Goal: Check status: Check status

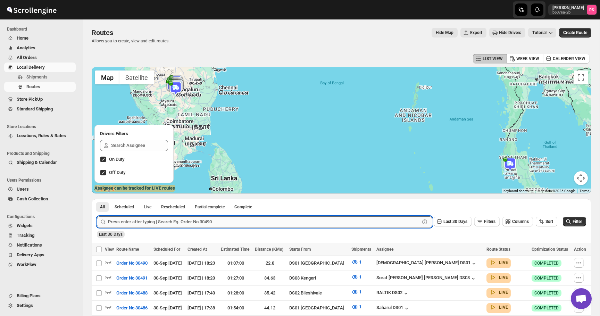
click at [162, 222] on input "text" at bounding box center [264, 221] width 312 height 11
type input "30500"
click at [97, 199] on button "Submit" at bounding box center [107, 202] width 20 height 7
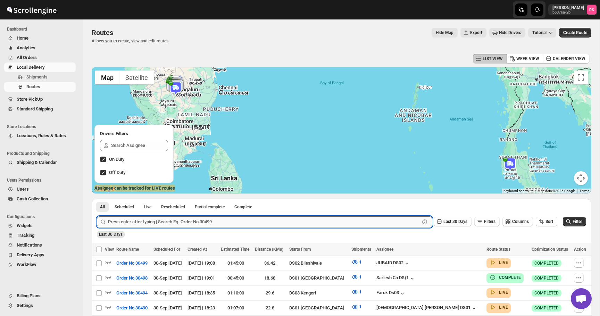
click at [180, 224] on input "text" at bounding box center [264, 221] width 312 height 11
click at [97, 199] on button "Submit" at bounding box center [107, 202] width 20 height 7
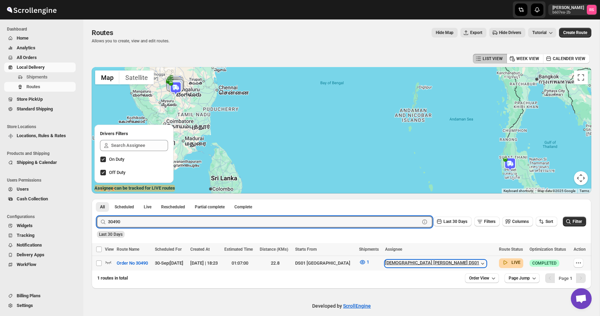
click at [479, 263] on icon "button" at bounding box center [482, 263] width 7 height 7
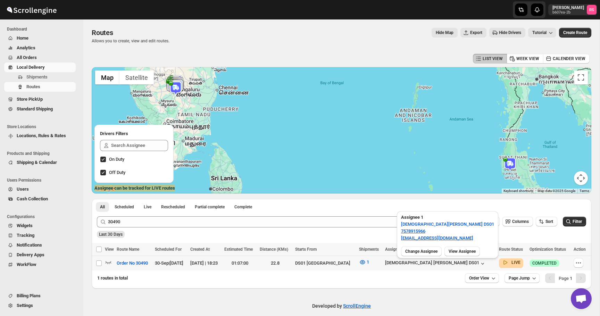
click at [471, 246] on div "Change Assignee View Assignee" at bounding box center [446, 250] width 96 height 12
click at [471, 248] on button "View Assignee" at bounding box center [461, 251] width 35 height 10
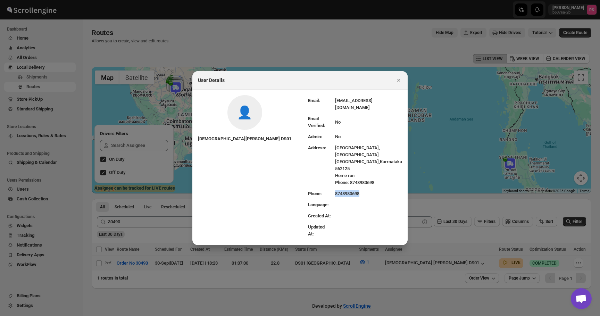
drag, startPoint x: 334, startPoint y: 184, endPoint x: 300, endPoint y: 184, distance: 33.7
click at [308, 188] on tr "Phone: 8748980698" at bounding box center [355, 193] width 94 height 11
copy tr "8748980698"
click at [400, 84] on icon "Close" at bounding box center [398, 80] width 7 height 7
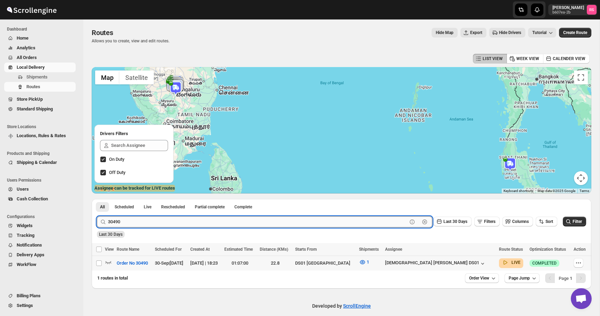
click at [138, 225] on input "30490" at bounding box center [257, 221] width 299 height 11
click at [107, 262] on icon "button" at bounding box center [108, 262] width 6 height 3
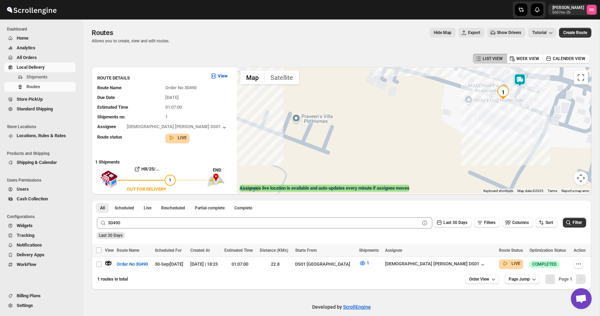
click at [516, 84] on img at bounding box center [520, 80] width 14 height 14
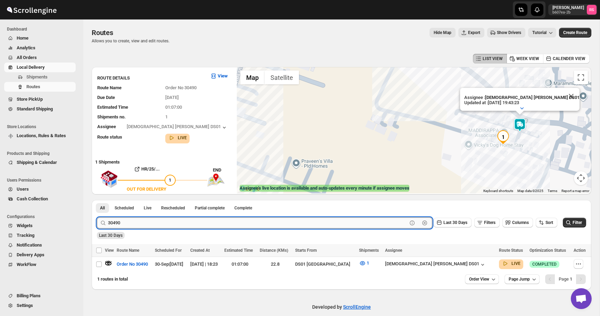
click at [127, 219] on input "30490" at bounding box center [257, 222] width 299 height 11
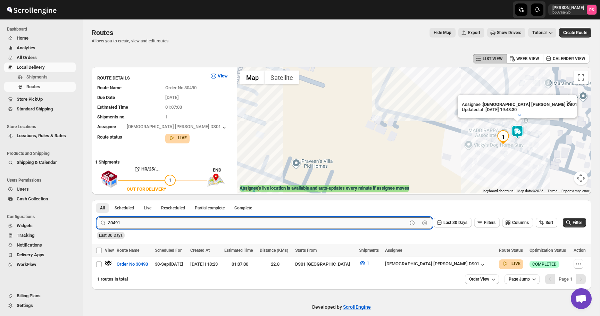
click at [97, 200] on button "Submit" at bounding box center [107, 203] width 20 height 7
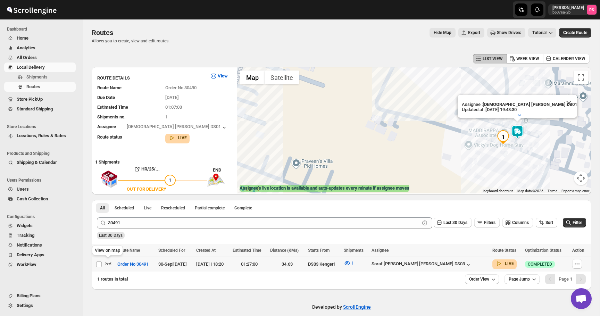
click at [107, 263] on icon "button" at bounding box center [108, 263] width 6 height 3
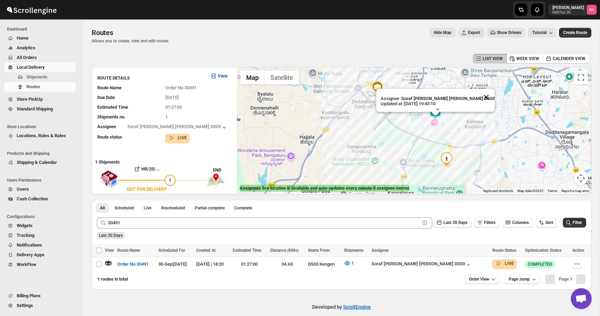
click at [477, 98] on button "Close" at bounding box center [485, 97] width 17 height 17
click at [436, 110] on img at bounding box center [435, 112] width 14 height 14
click at [436, 111] on img at bounding box center [435, 112] width 14 height 14
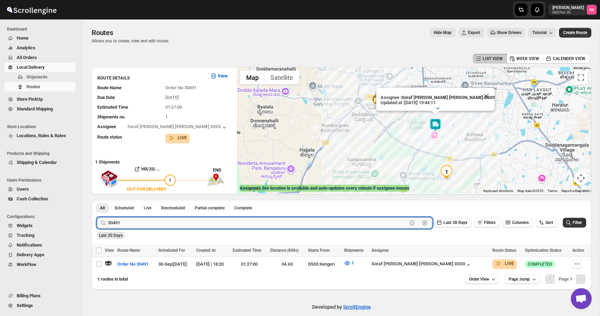
click at [140, 224] on input "30491" at bounding box center [257, 222] width 299 height 11
click at [152, 226] on input "30491" at bounding box center [257, 222] width 299 height 11
click at [97, 200] on button "Submit" at bounding box center [107, 203] width 20 height 7
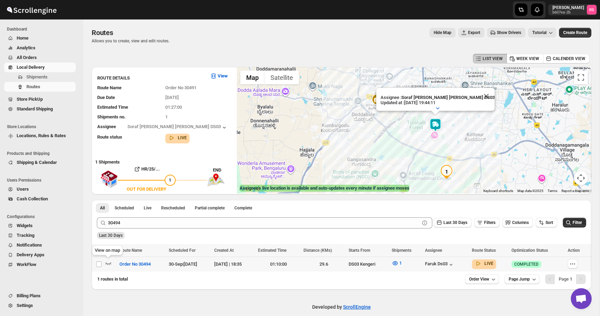
click at [109, 263] on icon "button" at bounding box center [108, 263] width 7 height 7
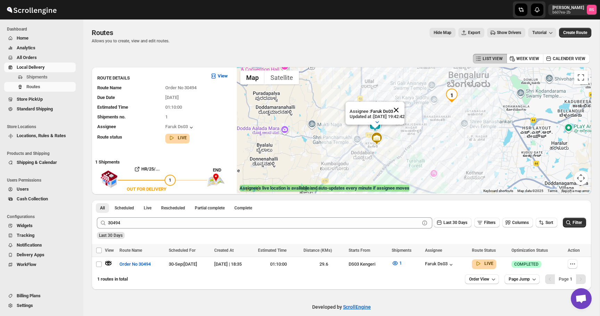
click at [404, 107] on button "Close" at bounding box center [396, 110] width 17 height 17
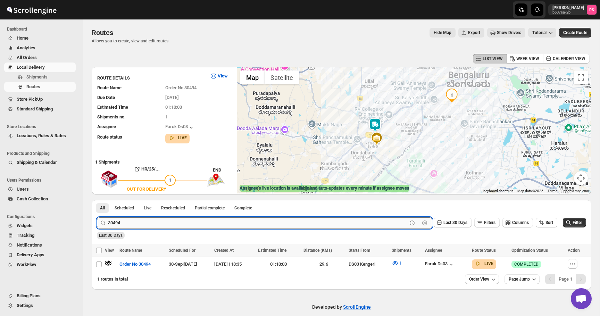
click at [159, 221] on input "30494" at bounding box center [257, 222] width 299 height 11
type input "30499"
click at [97, 200] on button "Submit" at bounding box center [107, 203] width 20 height 7
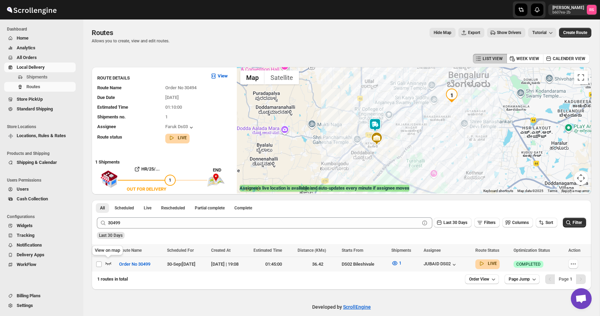
click at [107, 262] on icon "button" at bounding box center [108, 263] width 7 height 7
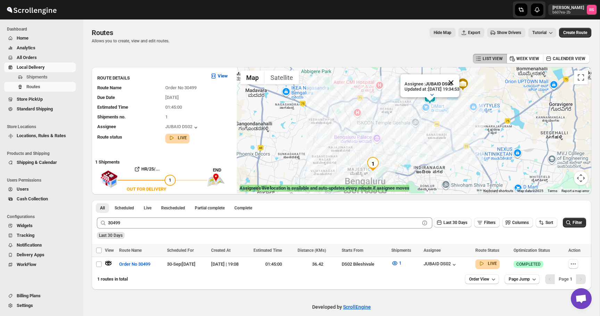
click at [457, 84] on button "Close" at bounding box center [450, 82] width 17 height 17
